Goal: Task Accomplishment & Management: Complete application form

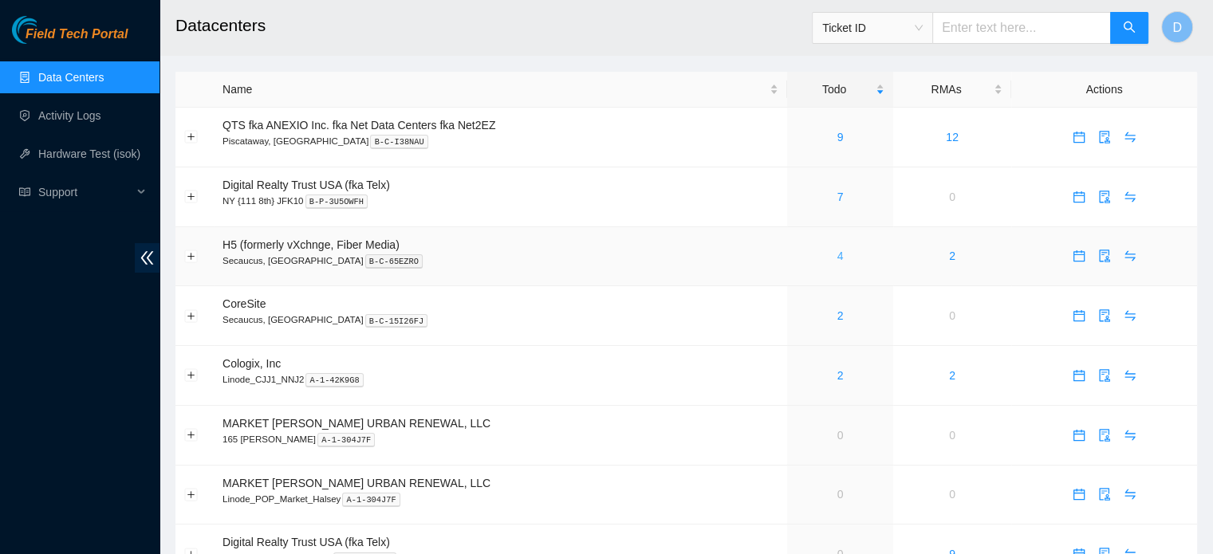
click at [840, 260] on link "4" at bounding box center [841, 256] width 6 height 13
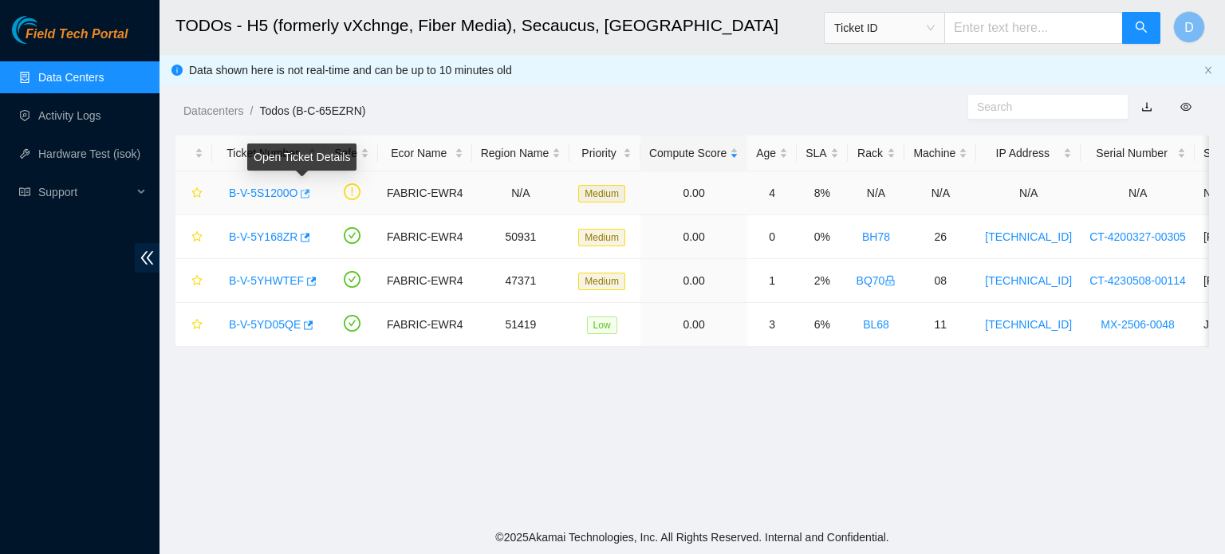
click at [303, 192] on icon "button" at bounding box center [307, 193] width 10 height 9
click at [38, 71] on link "Data Centers" at bounding box center [70, 77] width 65 height 13
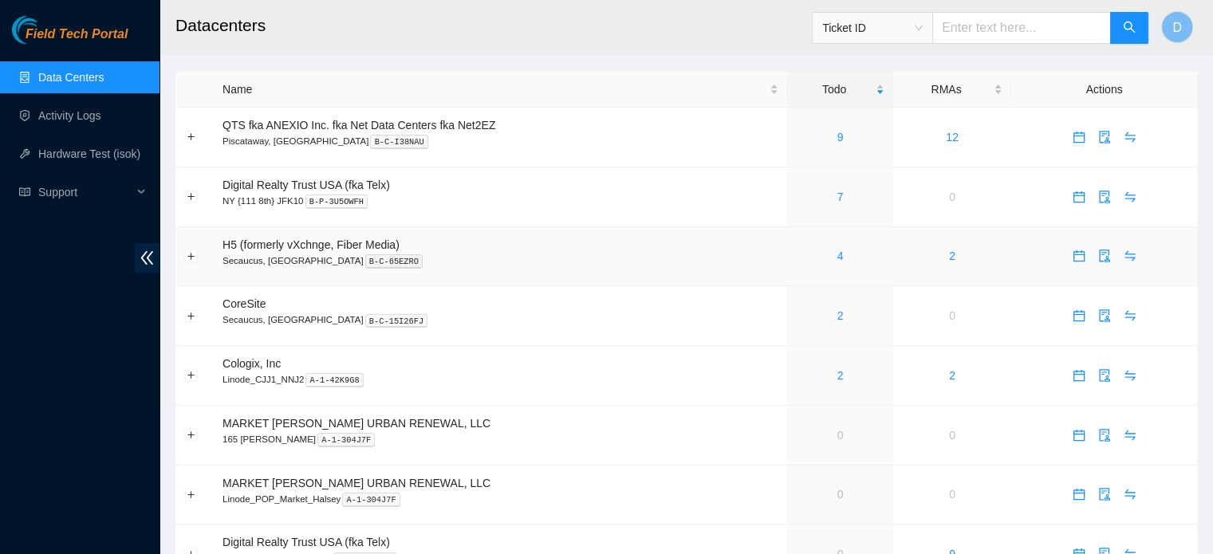
click at [1075, 258] on icon "calendar" at bounding box center [1079, 256] width 13 height 13
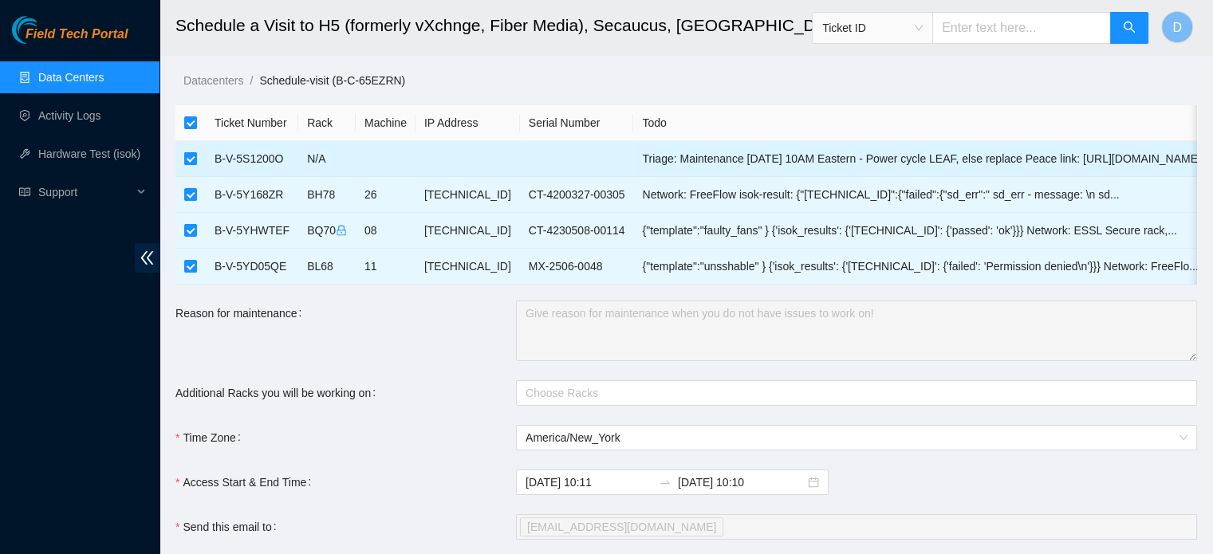
click at [187, 162] on input "checkbox" at bounding box center [190, 158] width 13 height 13
checkbox input "false"
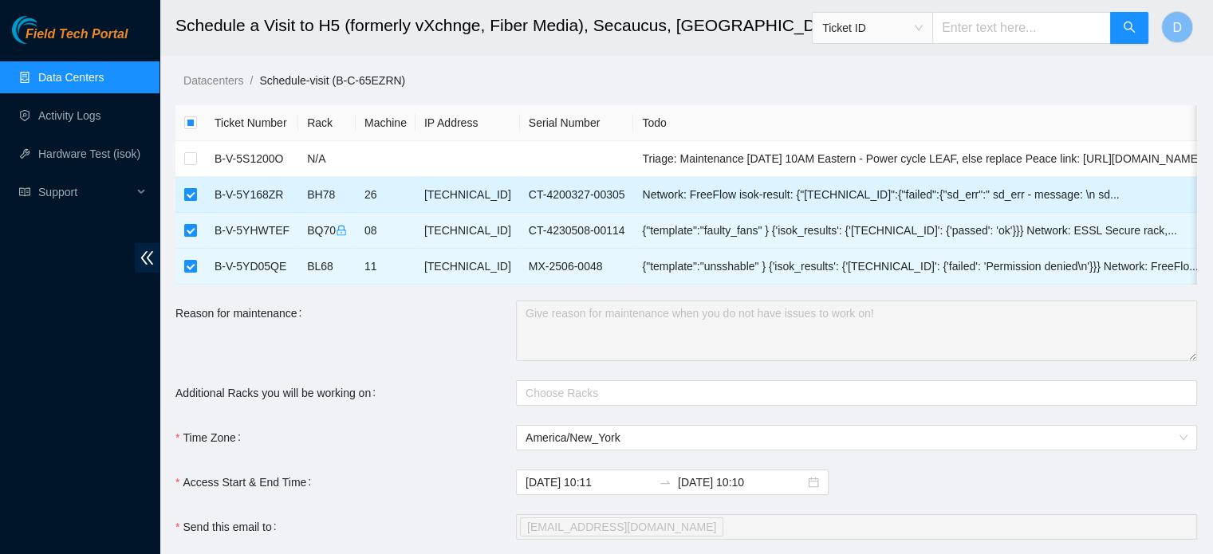
click at [188, 198] on input "checkbox" at bounding box center [190, 194] width 13 height 13
checkbox input "false"
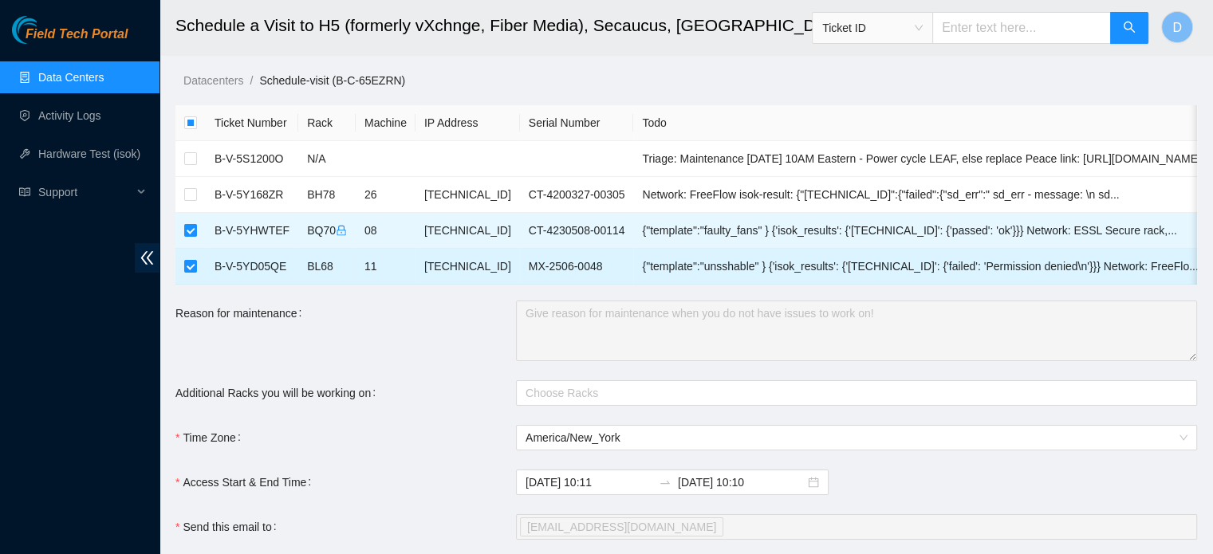
click at [179, 254] on td at bounding box center [190, 267] width 30 height 36
click at [184, 266] on input "checkbox" at bounding box center [190, 266] width 13 height 13
checkbox input "false"
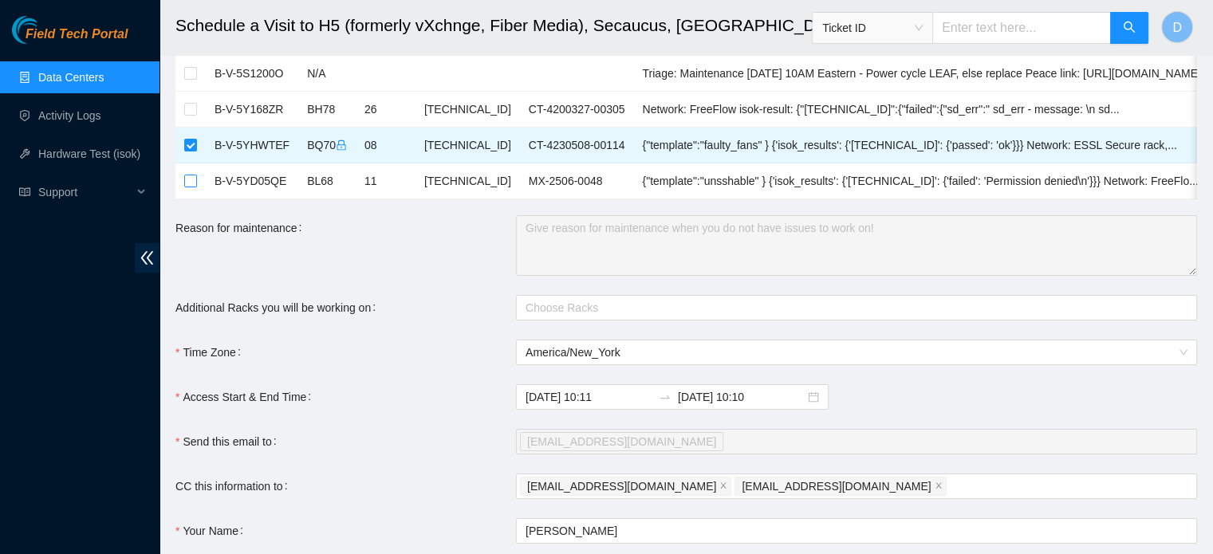
scroll to position [239, 0]
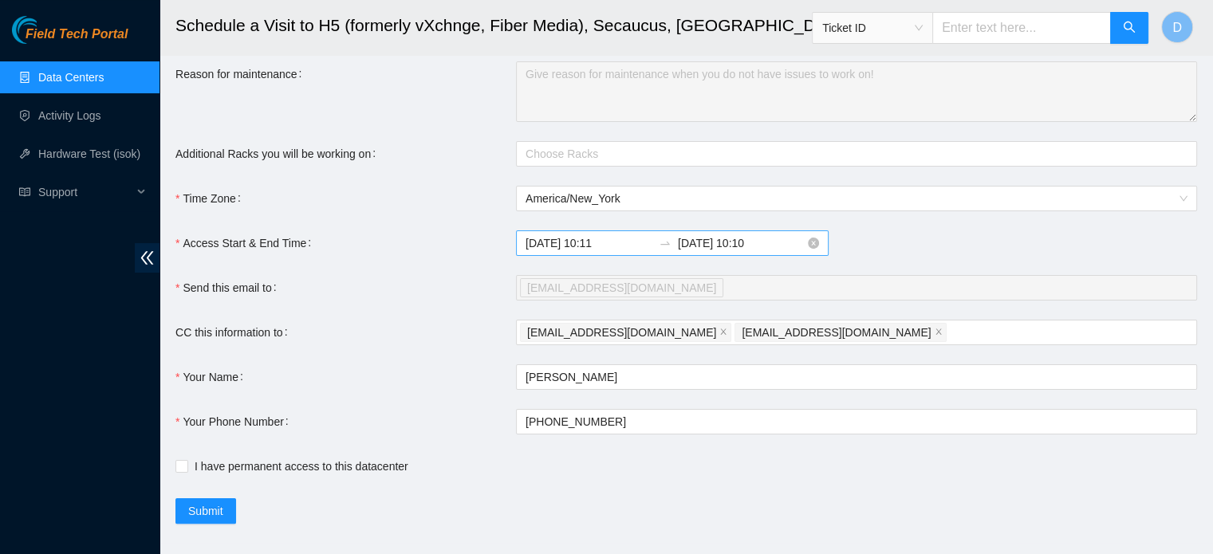
click at [619, 248] on input "2025-10-14 10:11" at bounding box center [589, 244] width 127 height 18
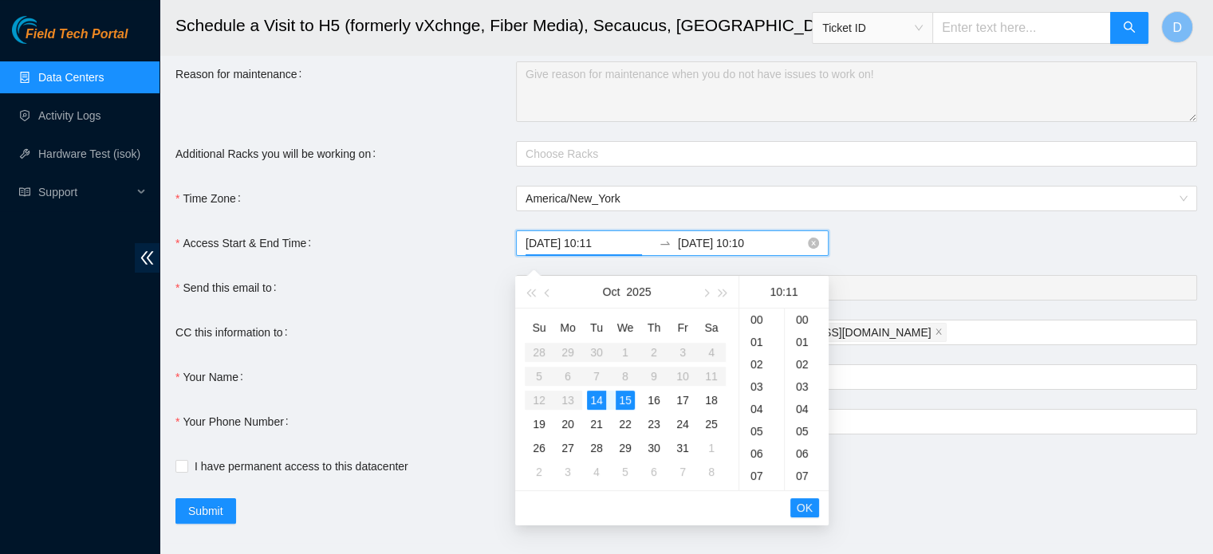
scroll to position [246, 0]
type input "2025-10-14 10:11"
click at [803, 513] on span "OK" at bounding box center [805, 508] width 16 height 18
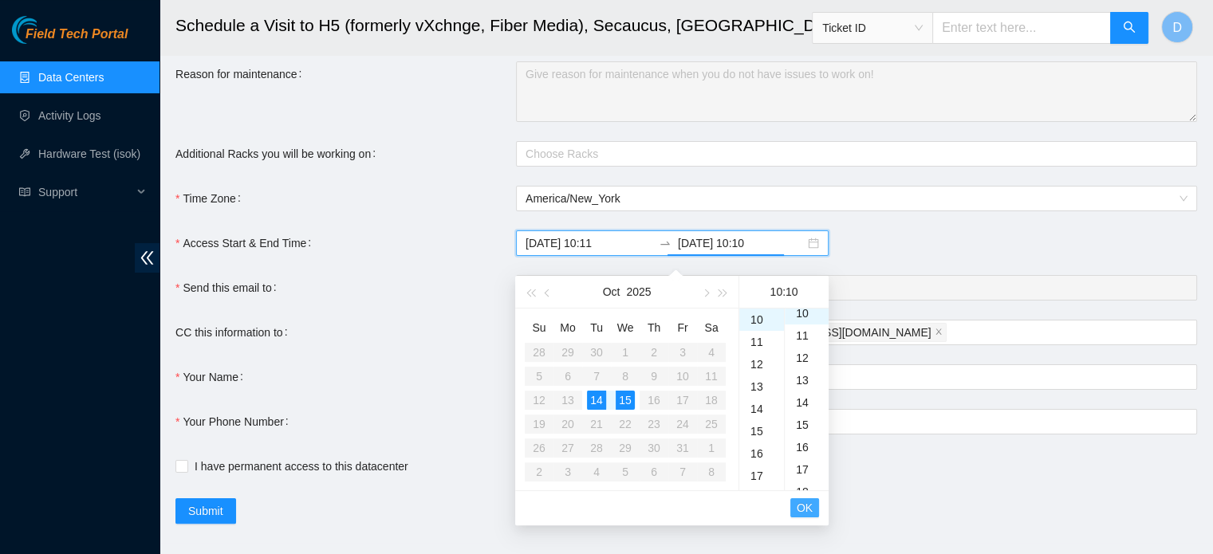
scroll to position [223, 0]
click at [597, 401] on div "14" at bounding box center [596, 400] width 19 height 19
click at [763, 453] on div "16" at bounding box center [761, 454] width 45 height 22
type input "2025-10-14 16:10"
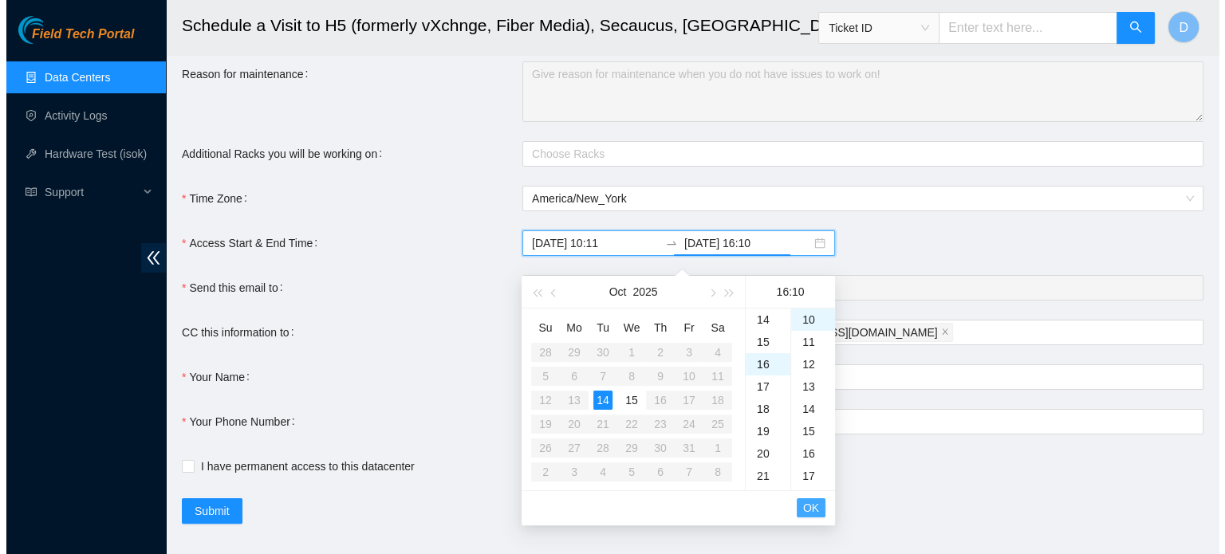
scroll to position [357, 0]
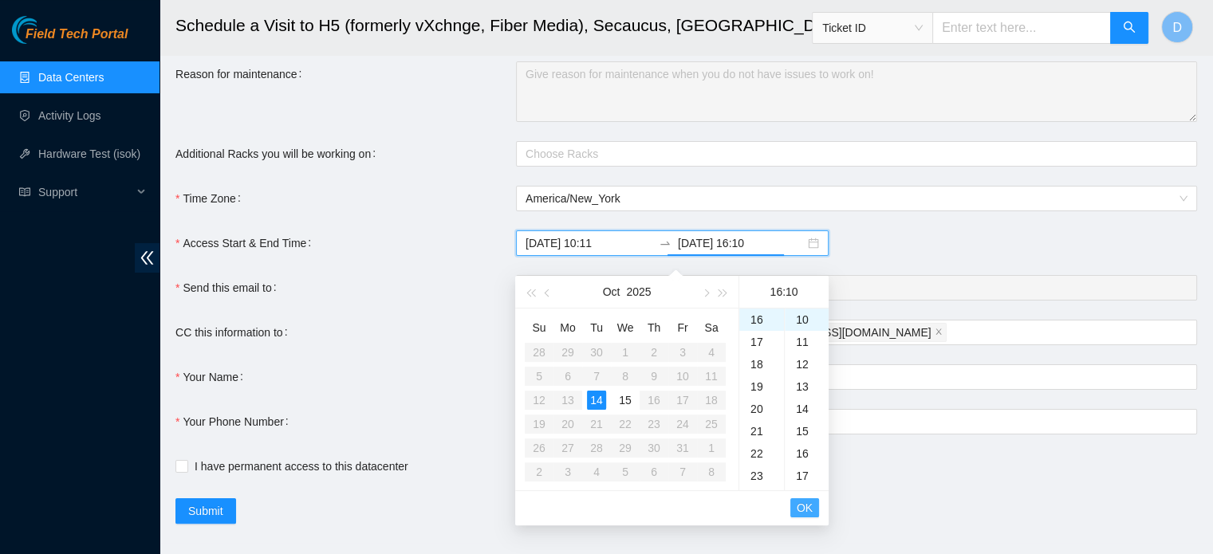
click at [802, 503] on span "OK" at bounding box center [805, 508] width 16 height 18
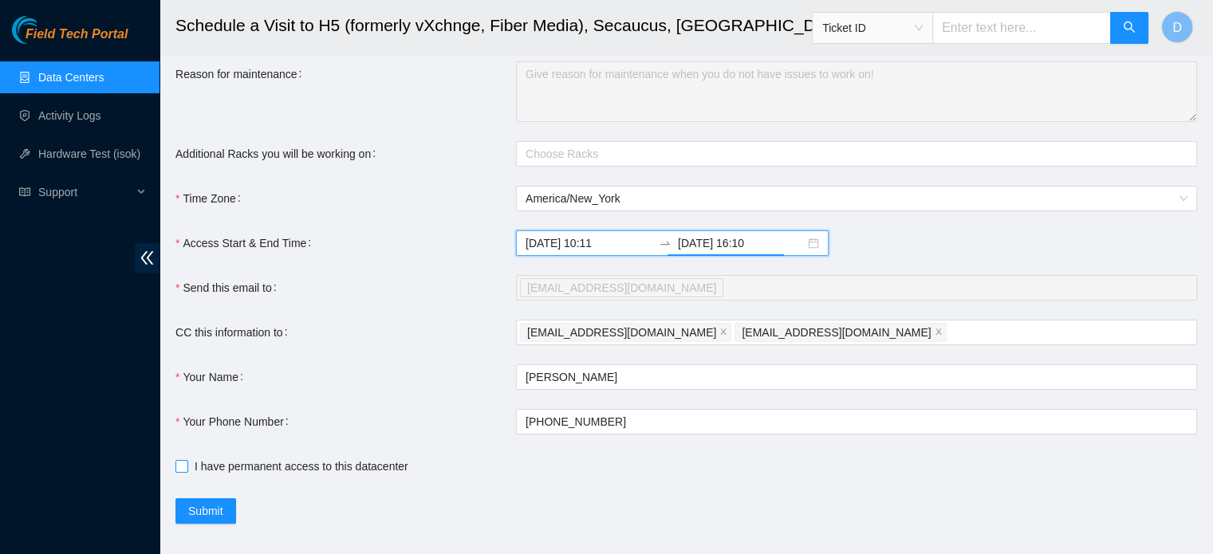
click at [175, 471] on input "I have permanent access to this datacenter" at bounding box center [180, 465] width 11 height 11
checkbox input "true"
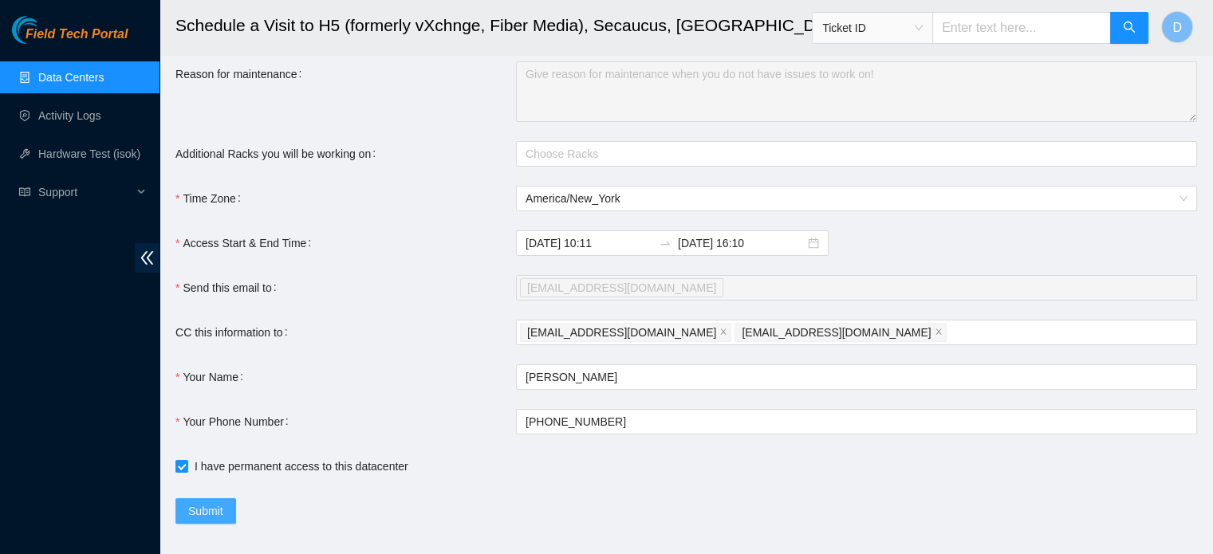
click at [211, 513] on button "Submit" at bounding box center [205, 512] width 61 height 26
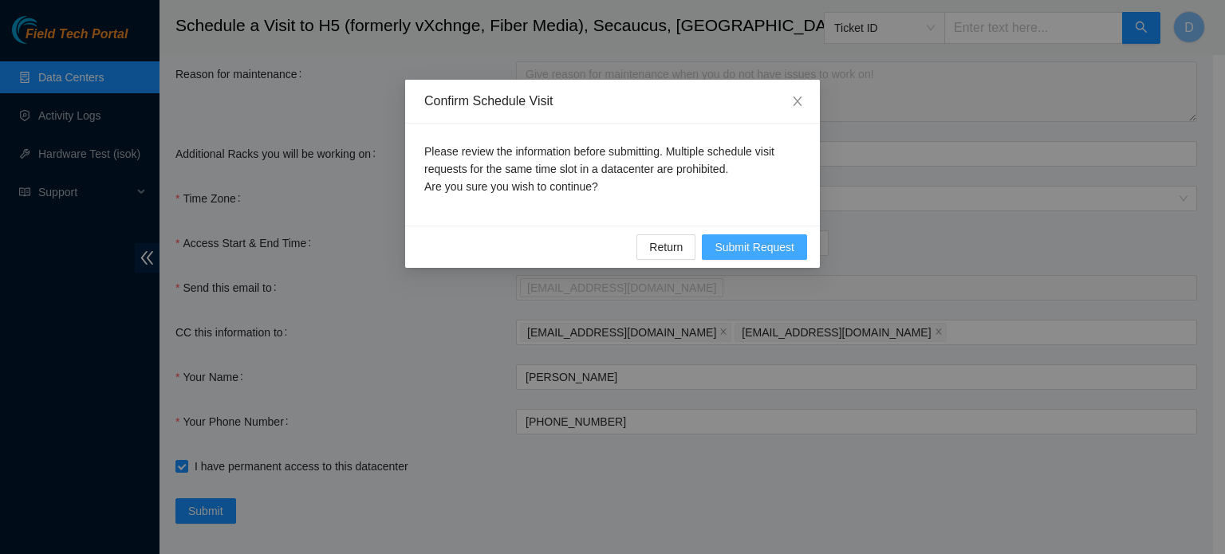
click at [743, 249] on span "Submit Request" at bounding box center [755, 248] width 80 height 18
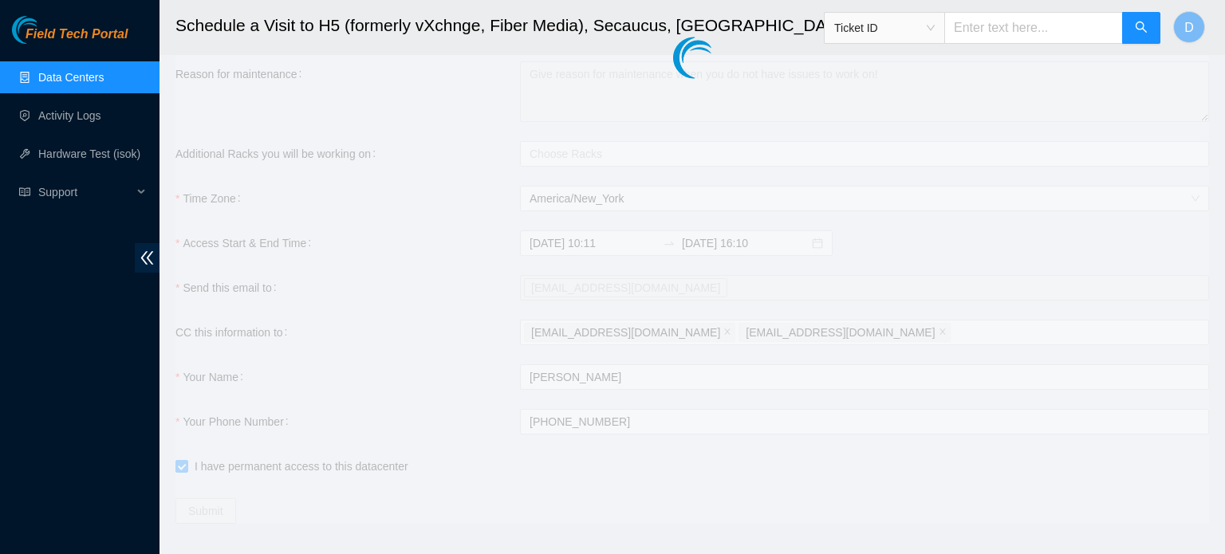
type input "2025-10-14 10:12"
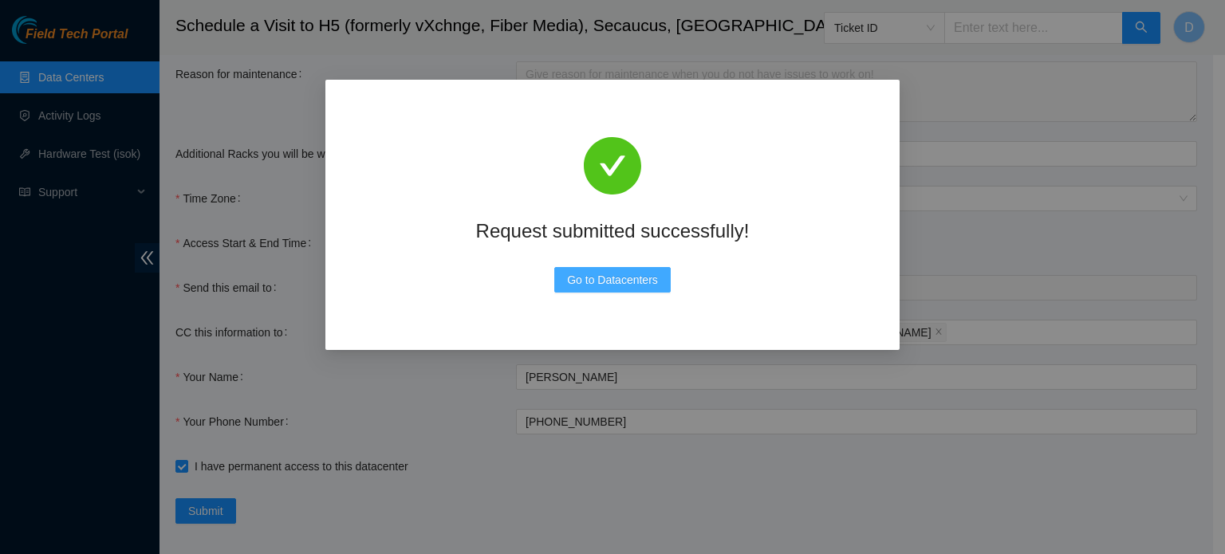
click at [619, 277] on span "Go to Datacenters" at bounding box center [612, 280] width 91 height 18
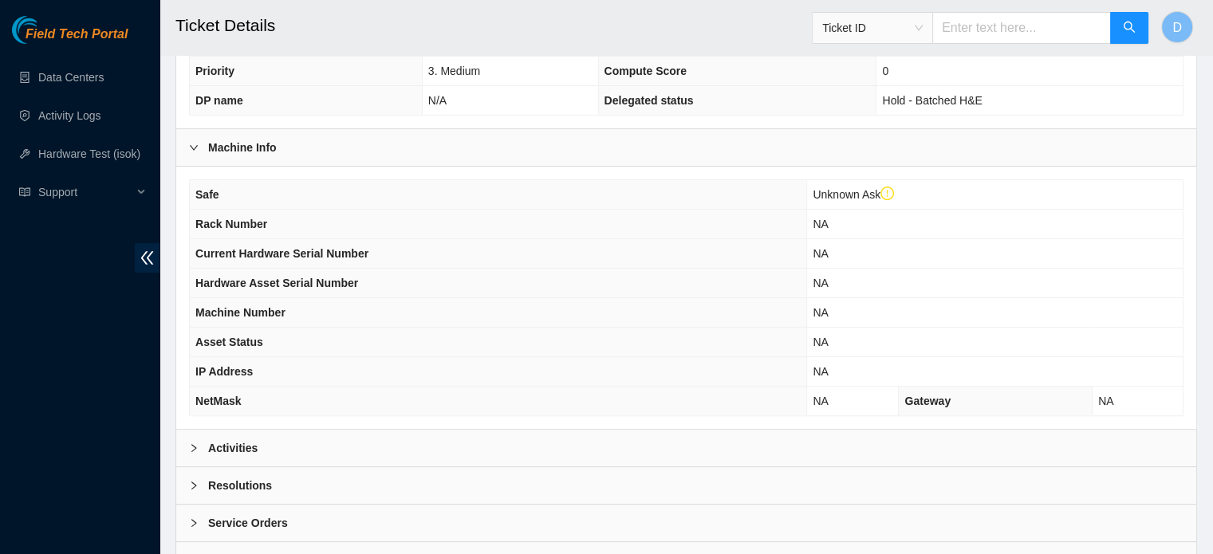
scroll to position [536, 0]
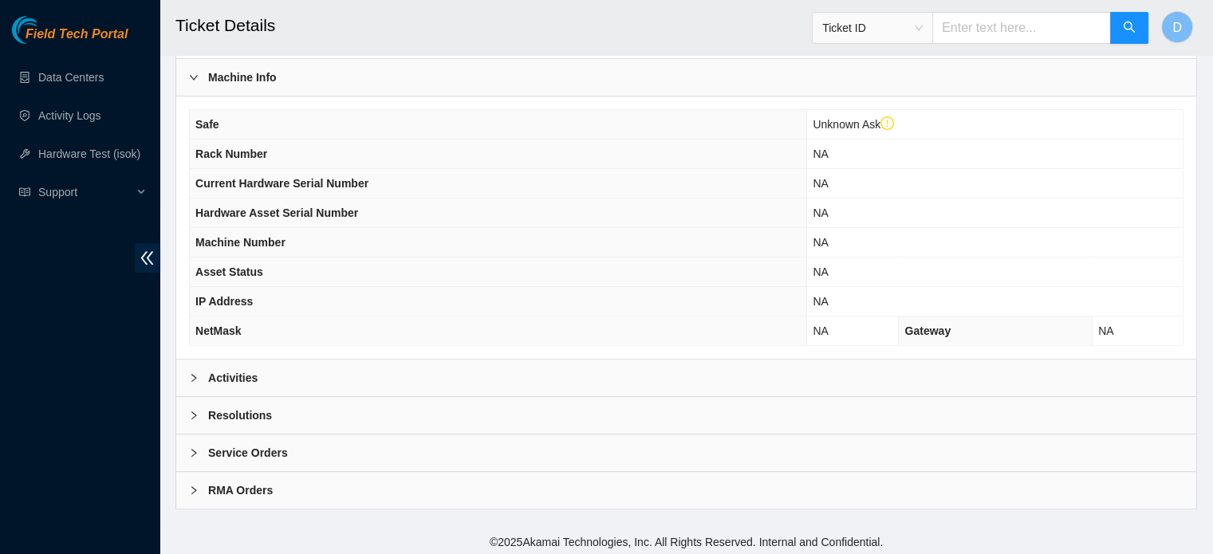
click at [338, 360] on div "Activities" at bounding box center [686, 378] width 1020 height 37
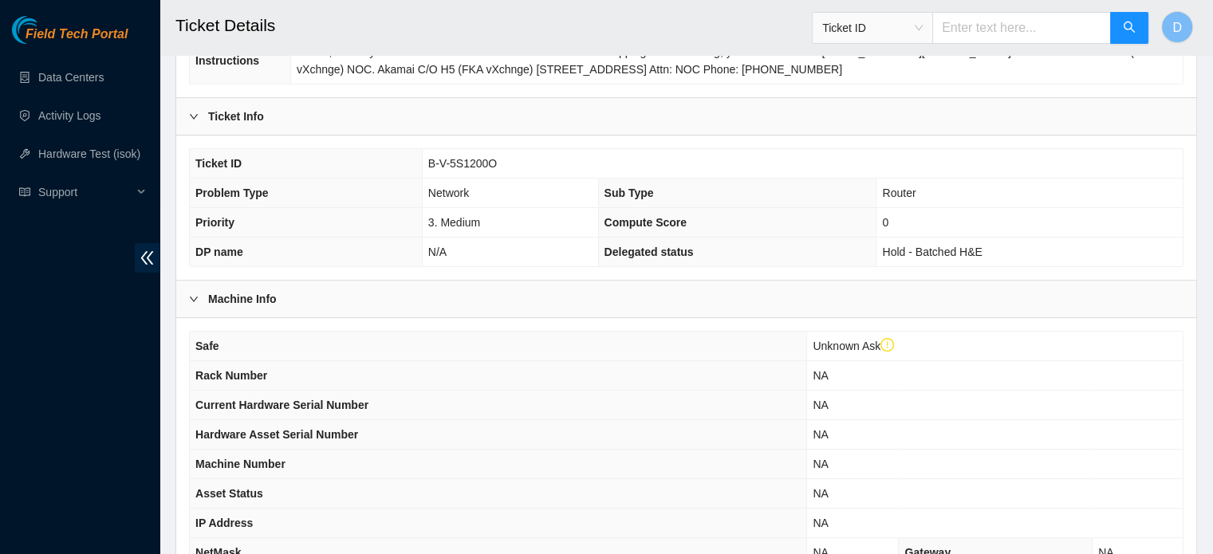
scroll to position [297, 0]
